Goal: Book appointment/travel/reservation

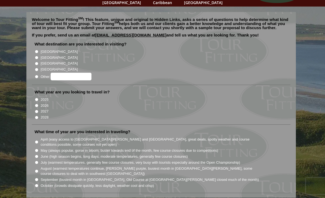
scroll to position [36, 0]
click at [38, 104] on input "2026" at bounding box center [37, 106] width 4 height 4
radio input "true"
click at [38, 50] on input "[GEOGRAPHIC_DATA]" at bounding box center [37, 52] width 4 height 4
radio input "true"
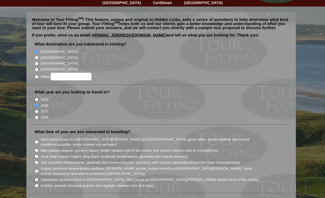
click at [37, 56] on input "[GEOGRAPHIC_DATA]" at bounding box center [37, 58] width 4 height 4
radio input "true"
click at [37, 62] on input "[GEOGRAPHIC_DATA]" at bounding box center [37, 64] width 4 height 4
radio input "true"
click at [36, 50] on input "[GEOGRAPHIC_DATA]" at bounding box center [37, 52] width 4 height 4
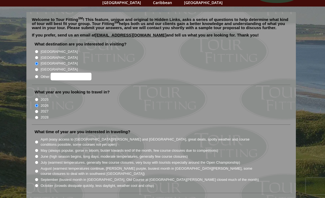
radio input "true"
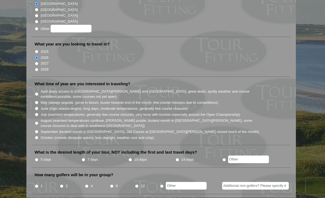
scroll to position [84, 0]
click at [37, 136] on input "October (crowds dissipate quickly, less daylight, weather cool and crisp)" at bounding box center [37, 138] width 4 height 4
radio input "true"
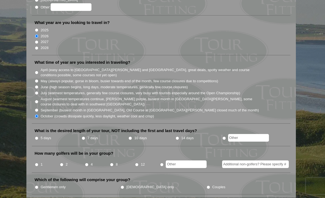
scroll to position [108, 0]
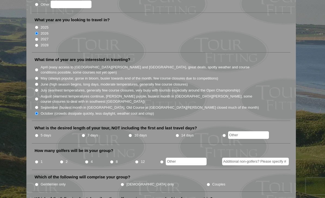
click at [84, 134] on input "7 days" at bounding box center [84, 136] width 4 height 4
radio input "true"
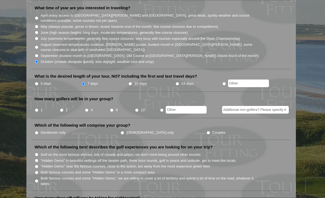
scroll to position [160, 0]
click at [37, 108] on input "1" at bounding box center [37, 110] width 4 height 4
radio input "true"
click at [37, 131] on input "Gentlemen only" at bounding box center [37, 133] width 4 height 4
radio input "true"
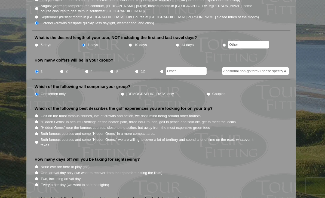
scroll to position [199, 0]
click at [37, 132] on input "Both famous courses and some "Hidden Gems" in a more compact area" at bounding box center [37, 134] width 4 height 4
radio input "true"
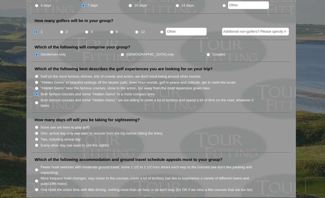
scroll to position [238, 0]
click at [37, 144] on input "Every other day (we want to see the sights)" at bounding box center [37, 146] width 4 height 4
radio input "true"
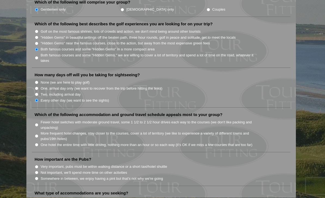
scroll to position [283, 0]
click at [35, 123] on input "Fewer hotel switches with moderate ground travel, some 1 1/2 to 2 1/2 hour driv…" at bounding box center [37, 125] width 4 height 4
radio input "true"
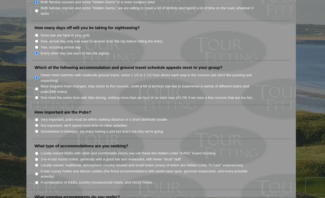
scroll to position [330, 0]
click at [36, 129] on input "Somewhere in between, we enjoy having a pint but that's not why we're going" at bounding box center [37, 131] width 4 height 4
radio input "true"
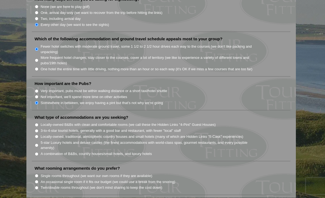
scroll to position [359, 0]
click at [36, 123] on input "Locally-owned B&Bs with clean and comfortable rooms (we call these the Hidden L…" at bounding box center [37, 125] width 4 height 4
radio input "true"
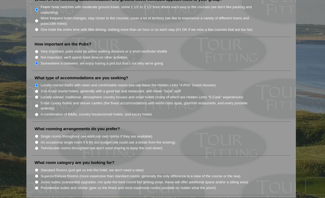
scroll to position [398, 0]
click at [37, 147] on input "Twin/double rooms throughout (we don't mind sharing to keep the cost down)" at bounding box center [37, 149] width 4 height 4
radio input "true"
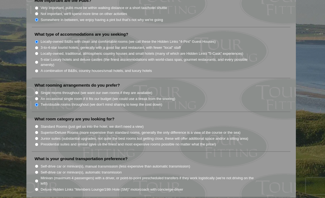
scroll to position [442, 0]
click at [37, 137] on input "Junior suites (substantial upgrades, not quite the best rooms but getting close…" at bounding box center [37, 139] width 4 height 4
radio input "true"
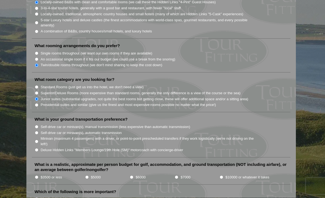
scroll to position [481, 0]
click at [36, 125] on input "Self-drive car or minivan(s), manual transmission (less expensive than automati…" at bounding box center [37, 127] width 4 height 4
radio input "true"
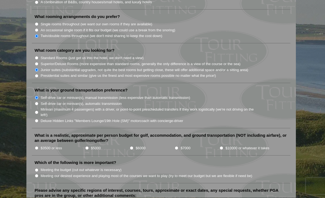
scroll to position [511, 0]
click at [87, 146] on input "$5000" at bounding box center [87, 148] width 4 height 4
radio input "true"
click at [134, 146] on input "$6000" at bounding box center [132, 148] width 4 height 4
radio input "true"
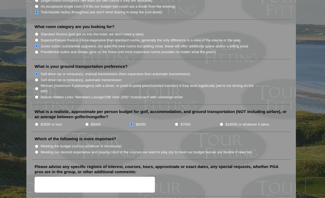
scroll to position [537, 0]
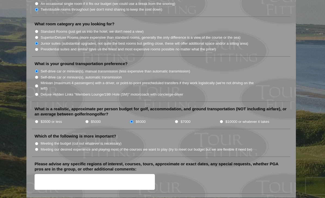
click at [36, 142] on input "Meeting the budget (cut out whatever is necessary)" at bounding box center [37, 144] width 4 height 4
radio input "true"
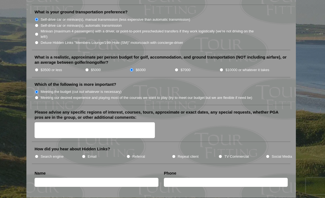
scroll to position [589, 0]
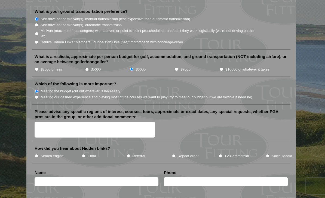
click at [38, 154] on input "Search engine" at bounding box center [37, 156] width 4 height 4
radio input "true"
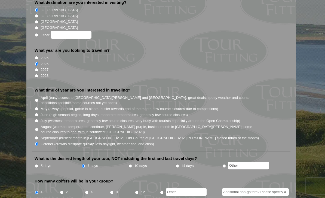
scroll to position [0, 0]
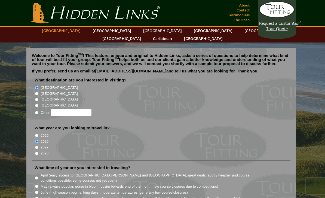
click at [78, 32] on link "[GEOGRAPHIC_DATA]" at bounding box center [61, 31] width 44 height 8
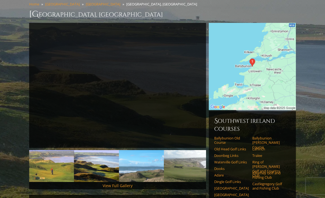
scroll to position [46, 0]
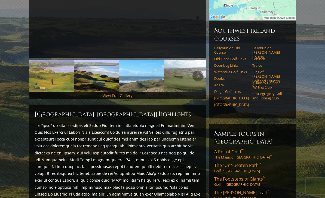
scroll to position [147, 0]
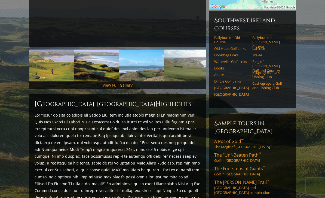
click at [230, 46] on link "Old Head Golf Links" at bounding box center [231, 48] width 35 height 4
